Goal: Task Accomplishment & Management: Manage account settings

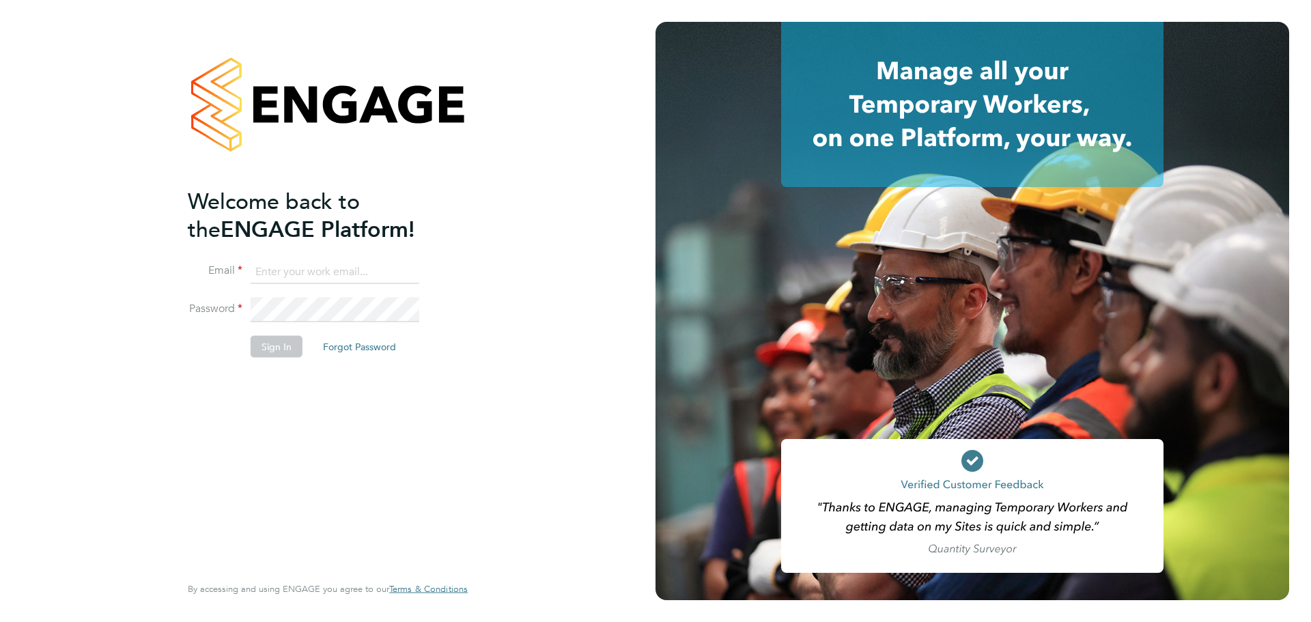
type input "[EMAIL_ADDRESS][DOMAIN_NAME]"
click at [263, 355] on button "Sign In" at bounding box center [277, 347] width 52 height 22
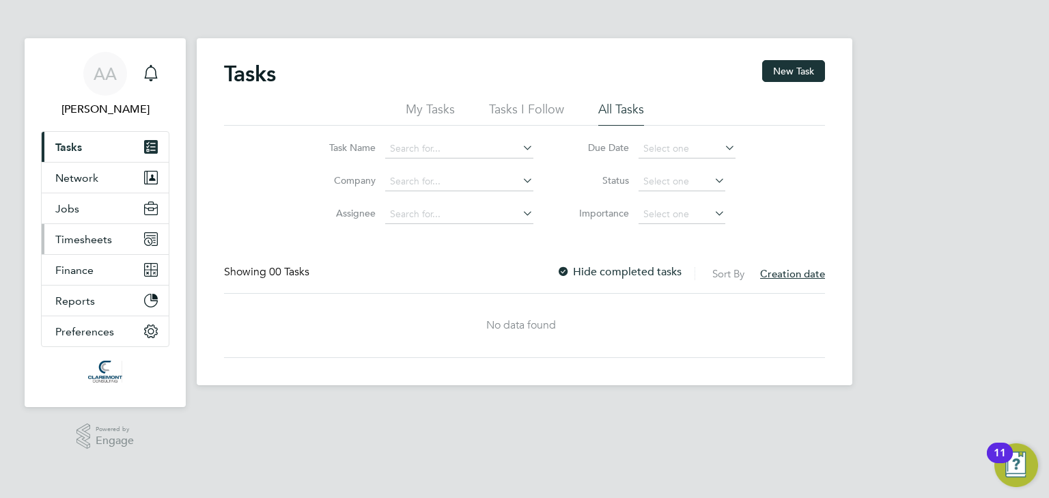
click at [111, 242] on button "Timesheets" at bounding box center [105, 239] width 127 height 30
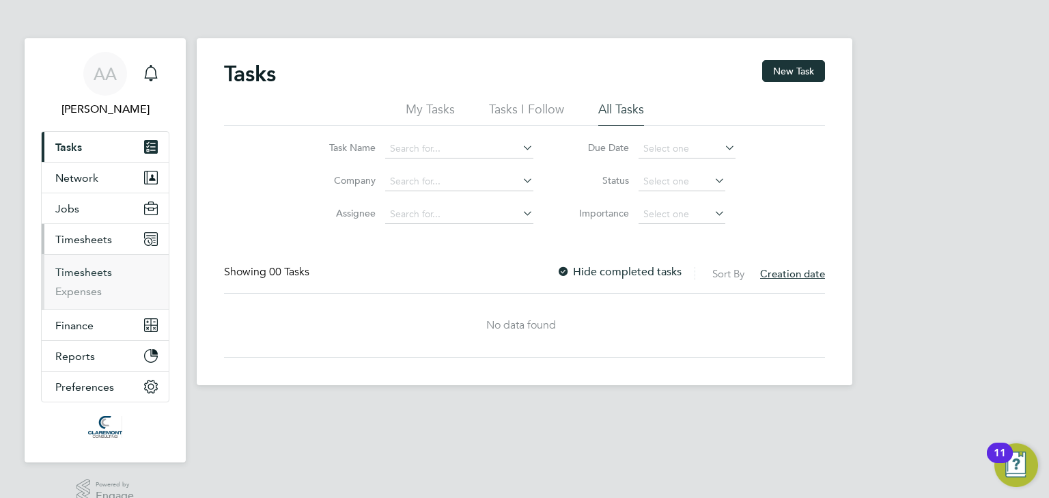
click at [100, 273] on link "Timesheets" at bounding box center [83, 272] width 57 height 13
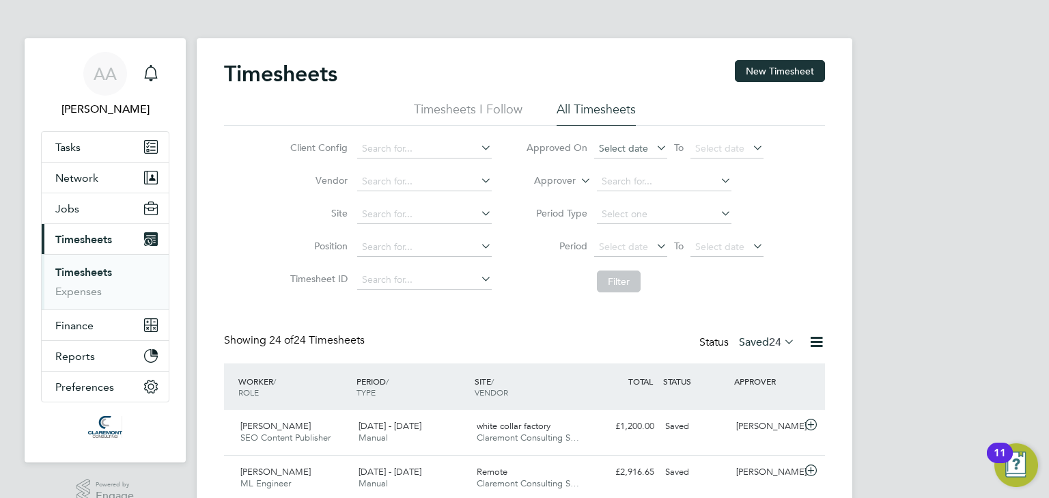
click at [639, 149] on span "Select date" at bounding box center [623, 148] width 49 height 12
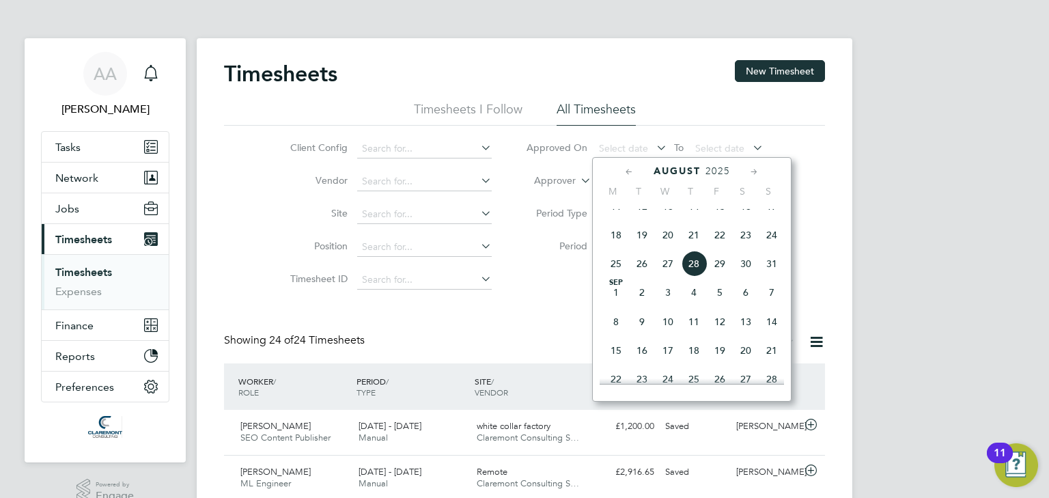
click at [694, 273] on span "28" at bounding box center [694, 264] width 26 height 26
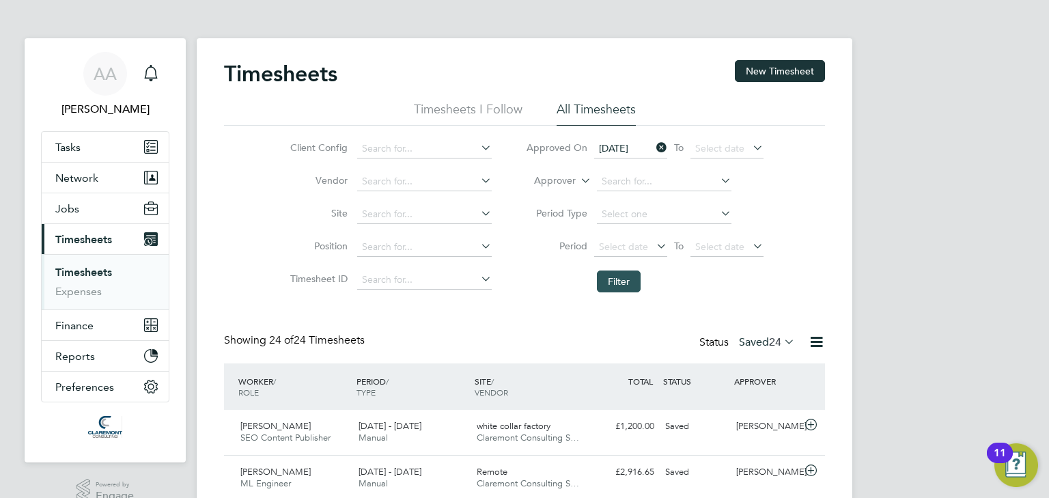
click at [624, 279] on button "Filter" at bounding box center [619, 281] width 44 height 22
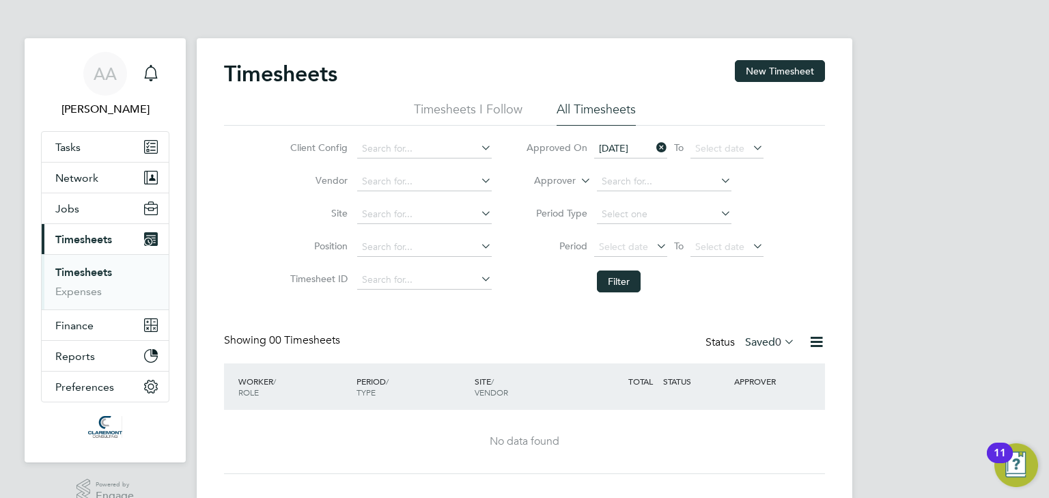
click at [628, 145] on span "28 Aug 2025" at bounding box center [613, 148] width 29 height 12
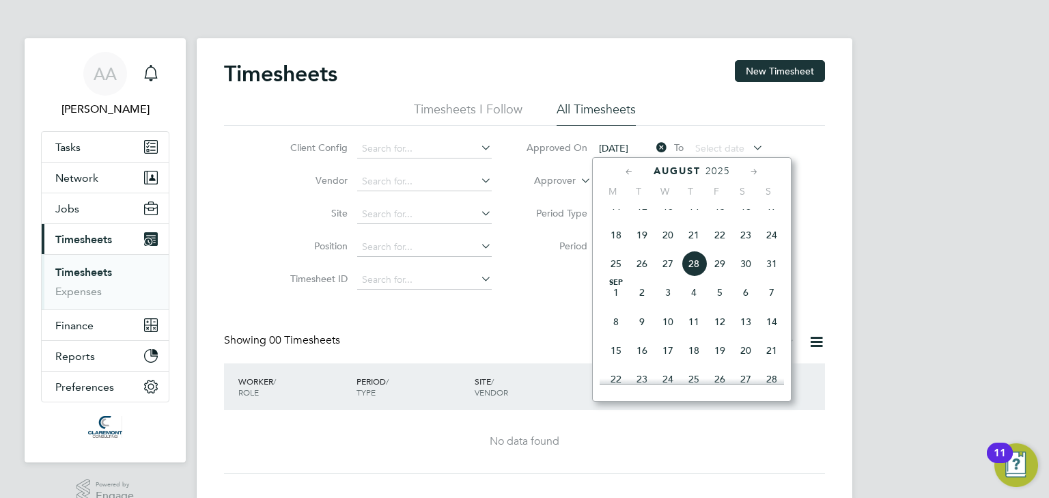
click at [668, 276] on span "27" at bounding box center [668, 264] width 26 height 26
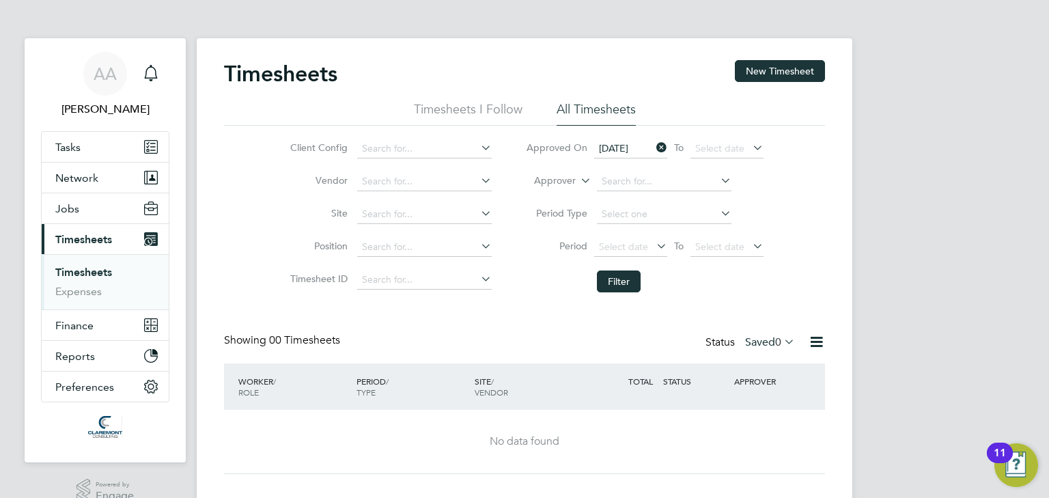
click at [550, 303] on div "Timesheets New Timesheet Timesheets I Follow All Timesheets Client Config Vendo…" at bounding box center [524, 267] width 601 height 414
click at [620, 279] on button "Filter" at bounding box center [619, 281] width 44 height 22
click at [778, 343] on span "0" at bounding box center [778, 342] width 6 height 14
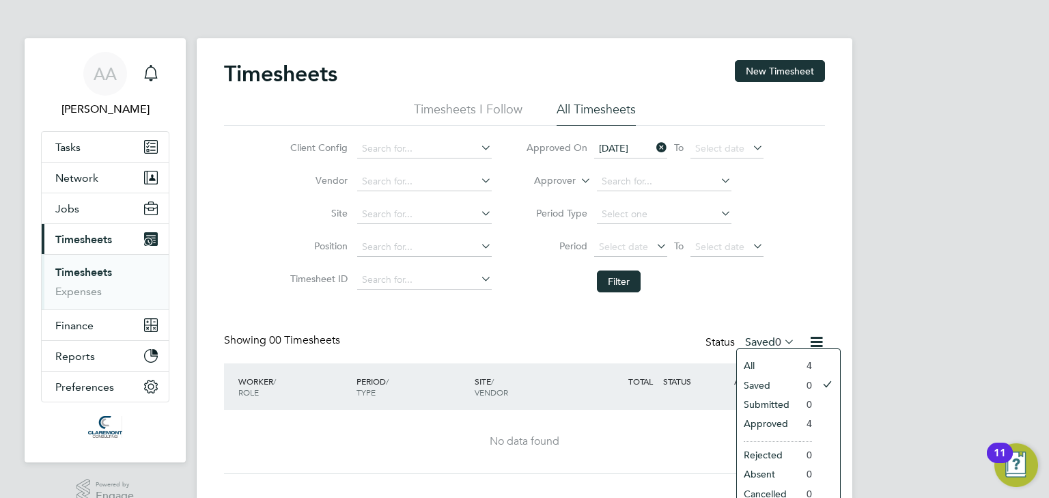
click at [770, 367] on li "All" at bounding box center [768, 365] width 63 height 19
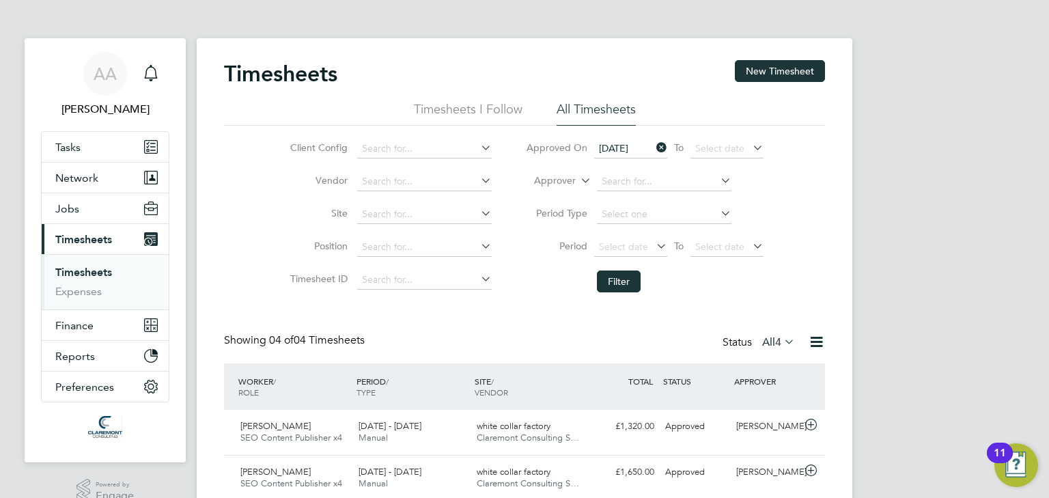
click at [542, 51] on div "Timesheets New Timesheet Timesheets I Follow All Timesheets Client Config Vendo…" at bounding box center [524, 328] width 655 height 581
click at [778, 333] on div "Status All 4" at bounding box center [759, 342] width 75 height 19
click at [776, 333] on div "Status All 4" at bounding box center [759, 342] width 75 height 19
click at [775, 342] on span "4" at bounding box center [778, 342] width 6 height 14
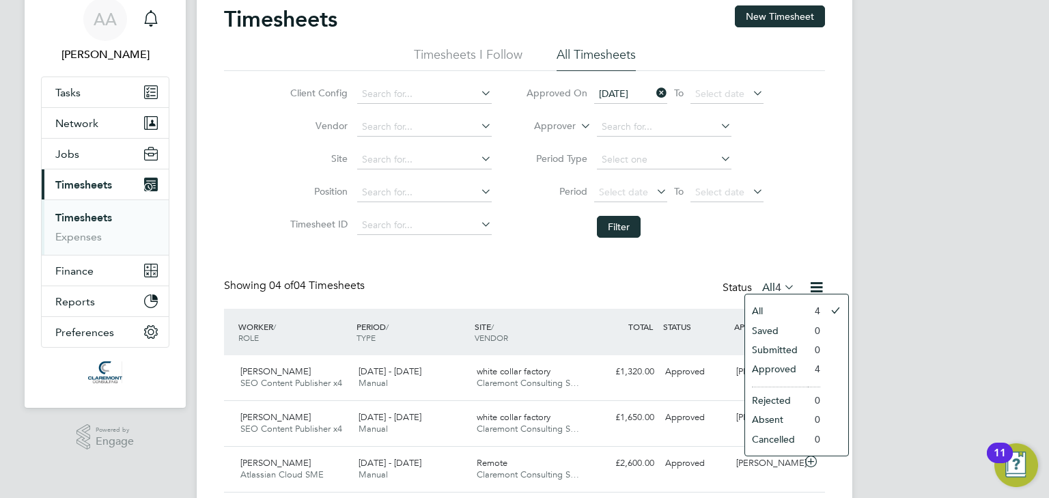
click at [653, 93] on icon at bounding box center [653, 92] width 0 height 19
click at [620, 227] on button "Filter" at bounding box center [619, 227] width 44 height 22
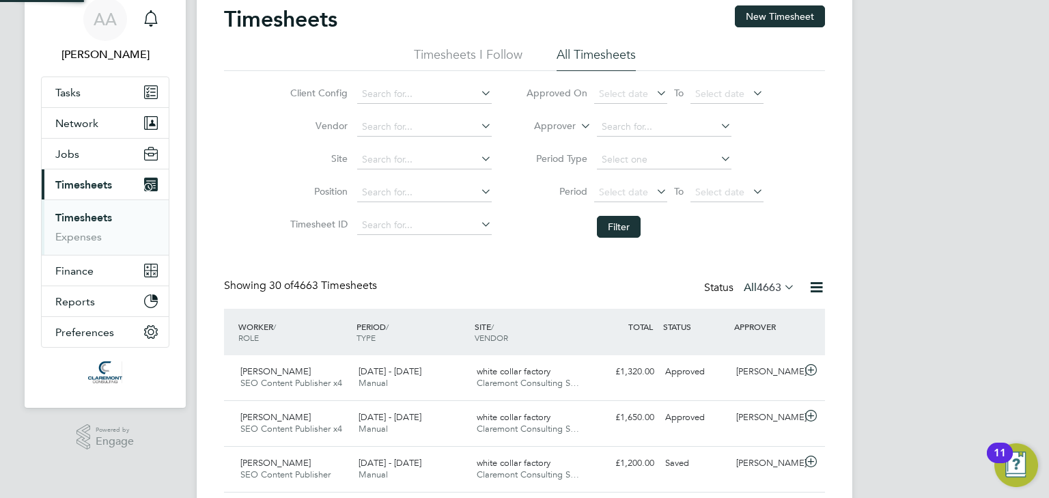
scroll to position [6, 7]
click at [767, 289] on span "4663" at bounding box center [768, 288] width 25 height 14
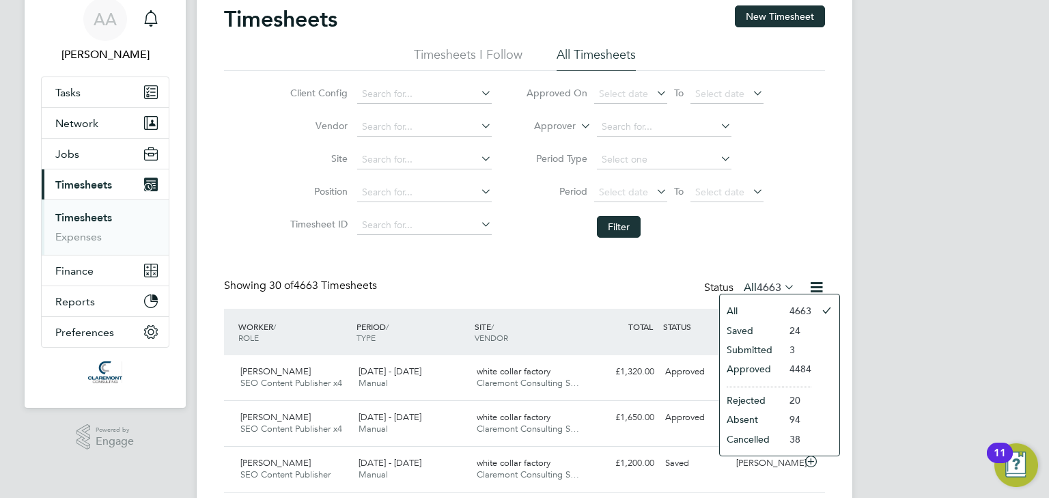
click at [751, 347] on li "Submitted" at bounding box center [750, 349] width 63 height 19
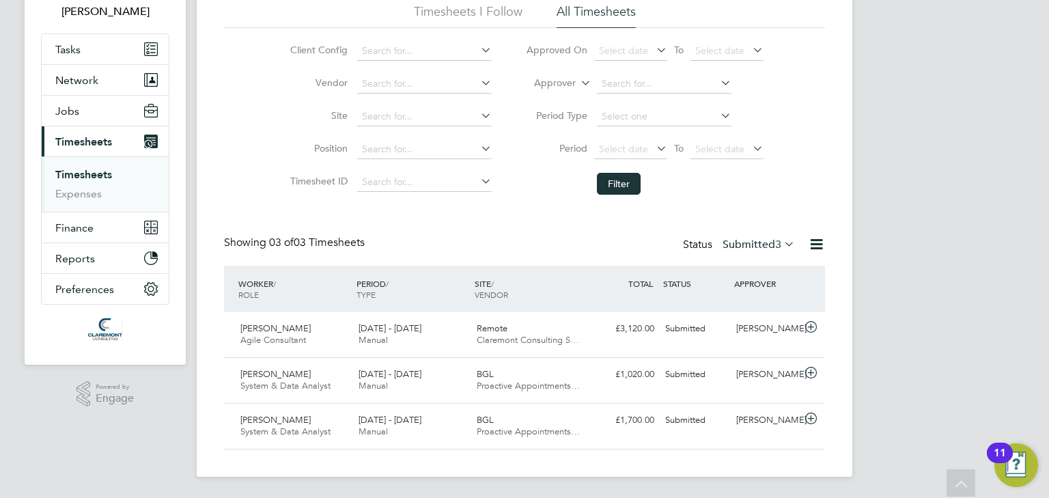
click at [747, 248] on label "Submitted 3" at bounding box center [758, 245] width 72 height 14
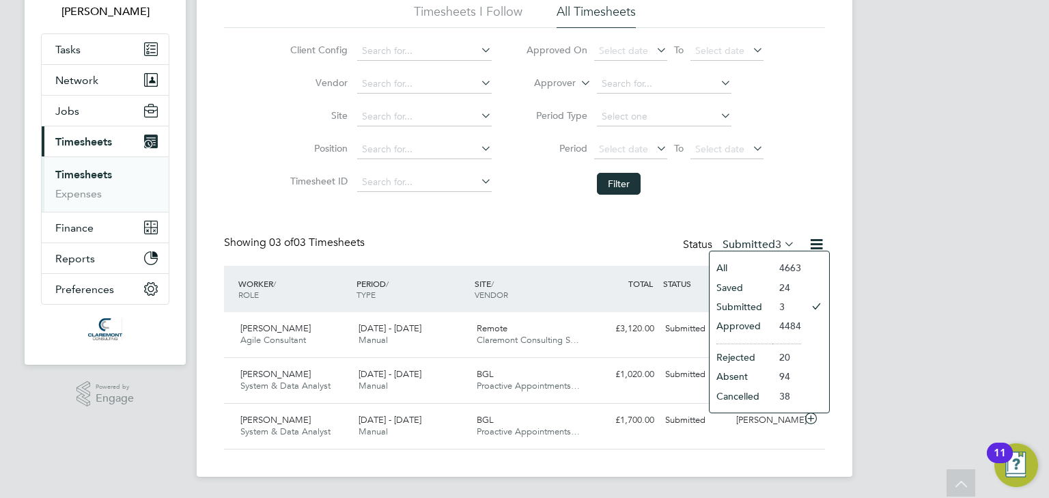
click at [747, 283] on li "Saved" at bounding box center [740, 287] width 63 height 19
